Goal: Task Accomplishment & Management: Manage account settings

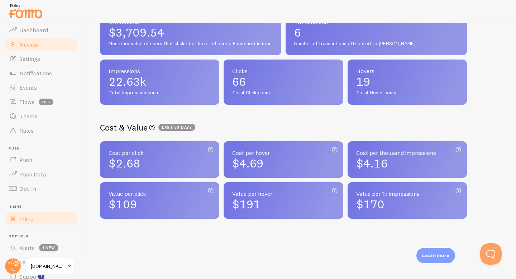
scroll to position [46, 0]
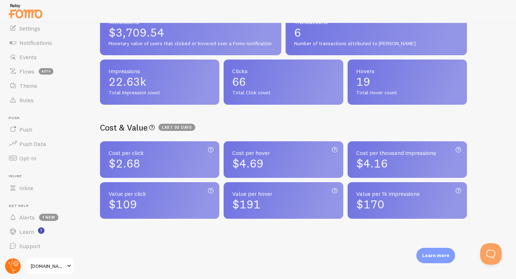
click at [14, 262] on circle at bounding box center [13, 266] width 16 height 16
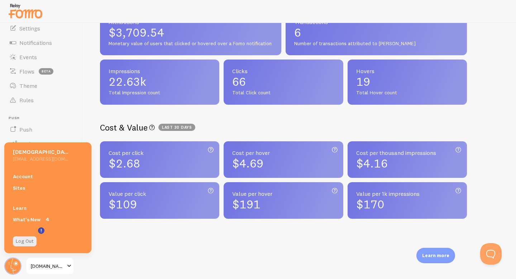
click at [62, 119] on span "Push" at bounding box center [44, 118] width 70 height 5
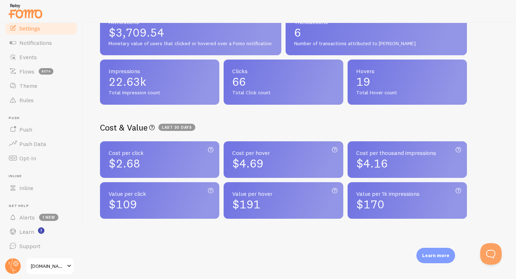
click at [32, 27] on span "Settings" at bounding box center [29, 28] width 21 height 7
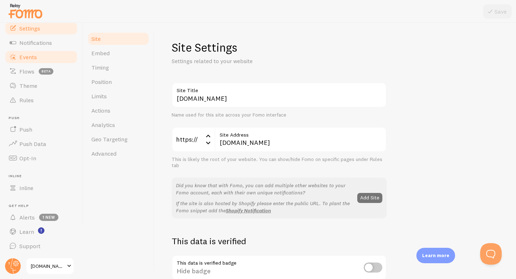
click at [36, 57] on span "Events" at bounding box center [28, 56] width 18 height 7
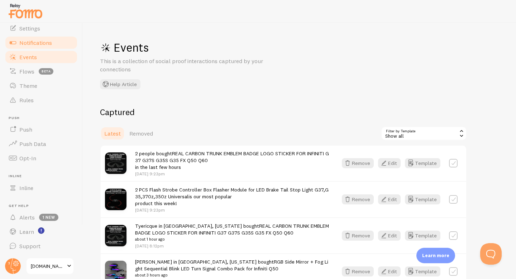
click at [42, 43] on span "Notifications" at bounding box center [35, 42] width 33 height 7
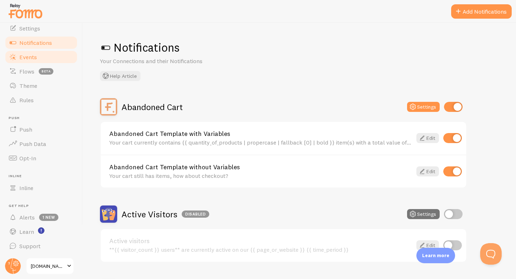
click at [47, 61] on link "Events" at bounding box center [41, 57] width 74 height 14
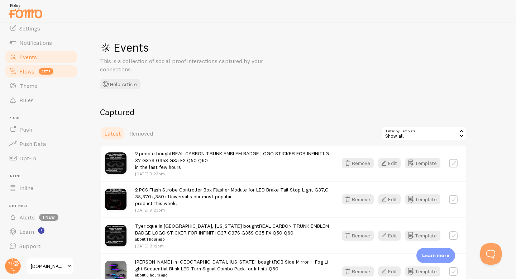
click at [59, 74] on link "Flows beta" at bounding box center [41, 71] width 74 height 14
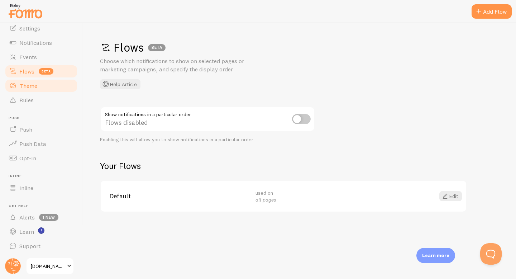
click at [52, 84] on link "Theme" at bounding box center [41, 86] width 74 height 14
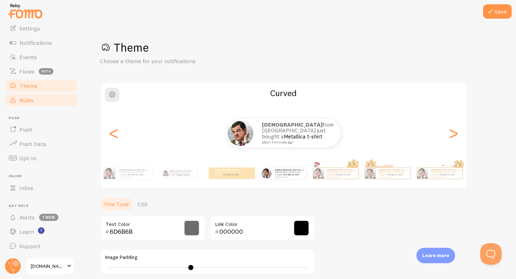
click at [56, 105] on link "Rules" at bounding box center [41, 100] width 74 height 14
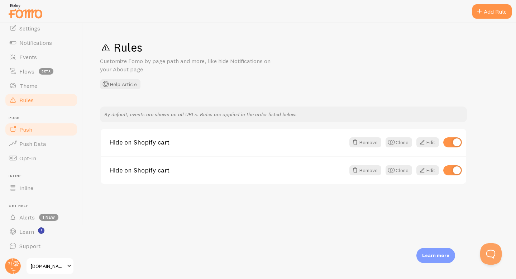
click at [58, 131] on link "Push" at bounding box center [41, 129] width 74 height 14
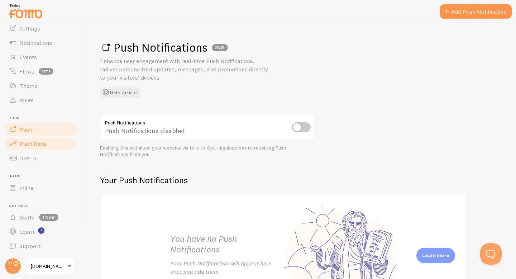
click at [59, 146] on link "Push Data" at bounding box center [41, 144] width 74 height 14
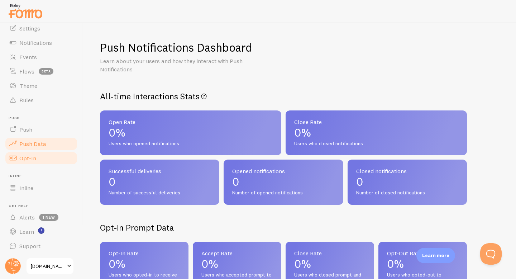
click at [58, 162] on link "Opt-In" at bounding box center [41, 158] width 74 height 14
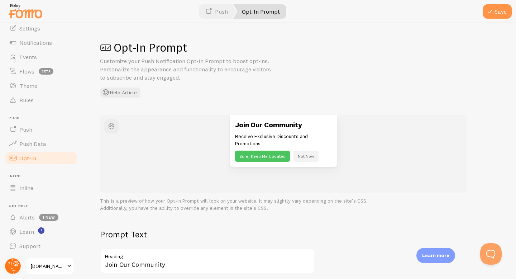
click at [14, 268] on circle at bounding box center [13, 266] width 16 height 16
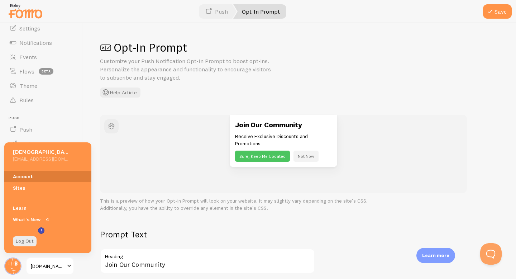
click at [30, 178] on link "Account" at bounding box center [47, 176] width 87 height 11
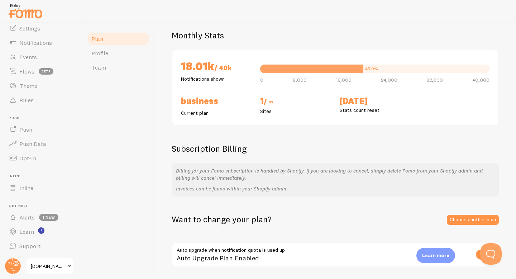
scroll to position [63, 0]
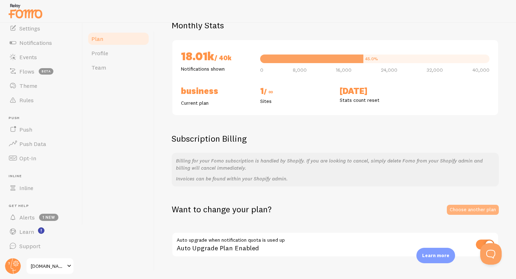
click at [456, 207] on link "Choose another plan" at bounding box center [473, 210] width 52 height 10
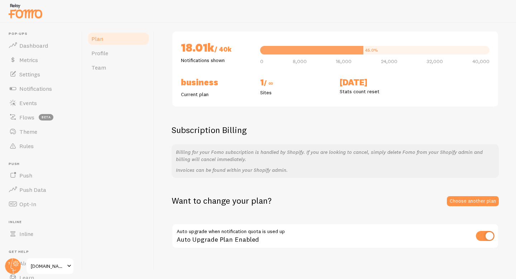
scroll to position [76, 0]
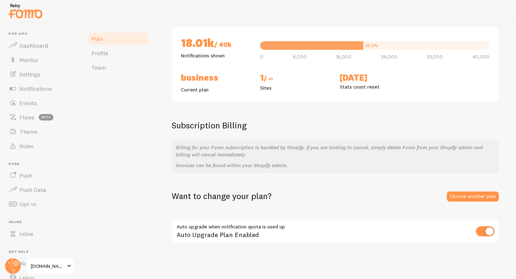
click at [491, 233] on input "checkbox" at bounding box center [485, 231] width 19 height 10
checkbox input "false"
